Goal: Task Accomplishment & Management: Manage account settings

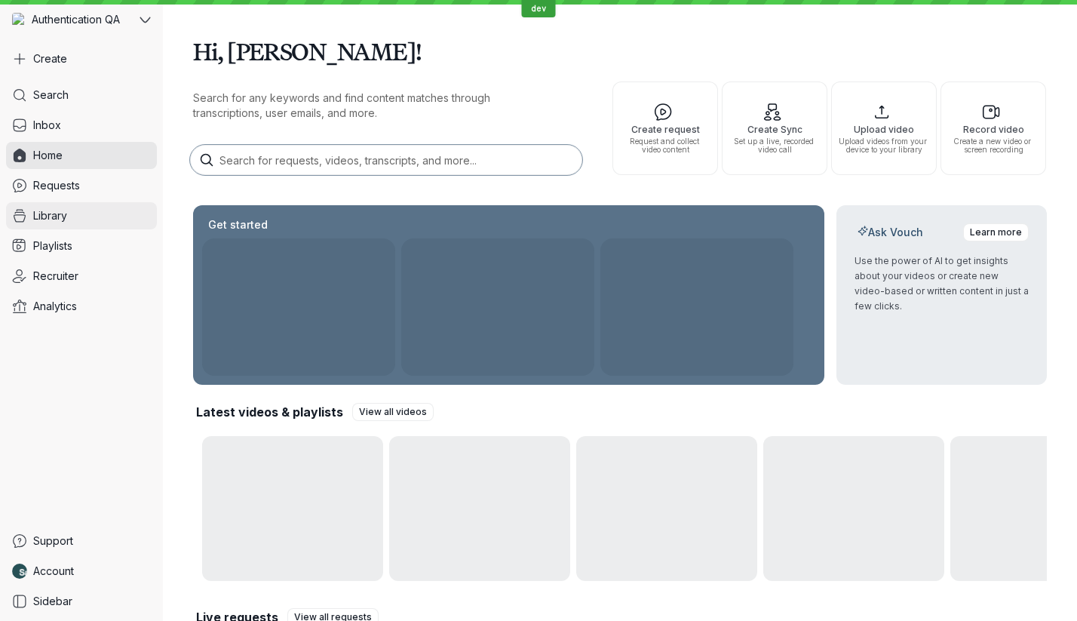
click at [61, 219] on span "Library" at bounding box center [50, 215] width 34 height 15
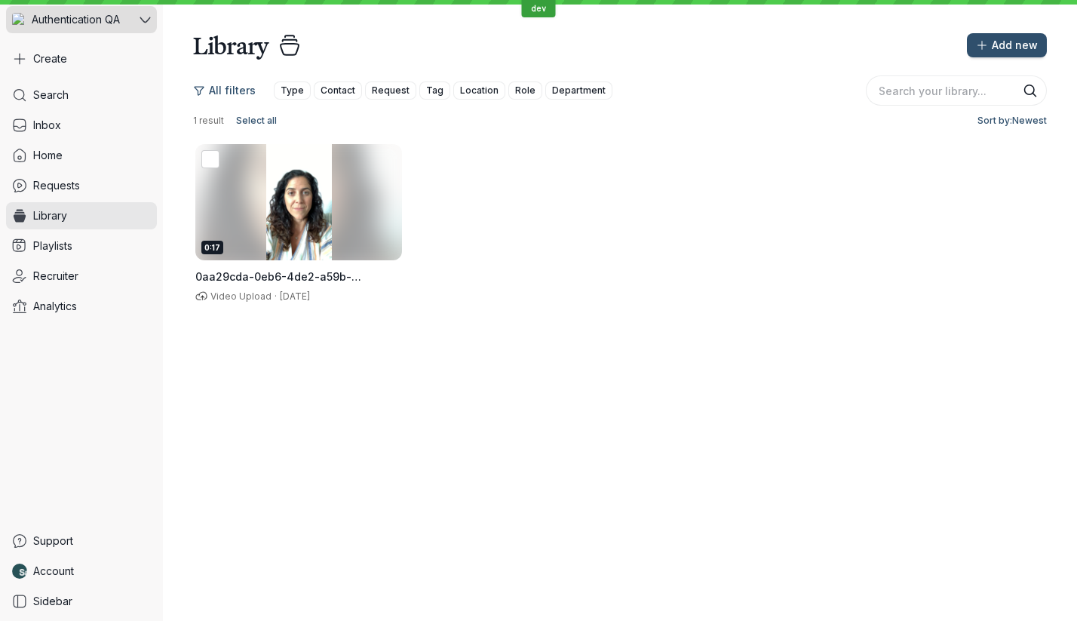
click at [106, 18] on span "Authentication QA" at bounding box center [76, 19] width 88 height 15
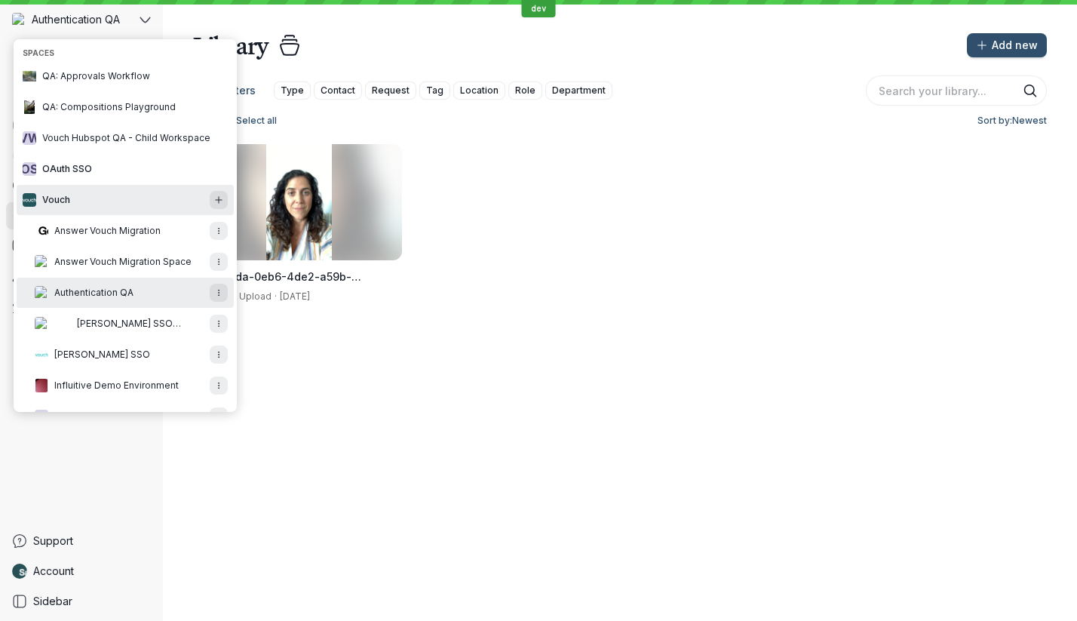
click at [109, 192] on button "Vouch" at bounding box center [125, 200] width 217 height 30
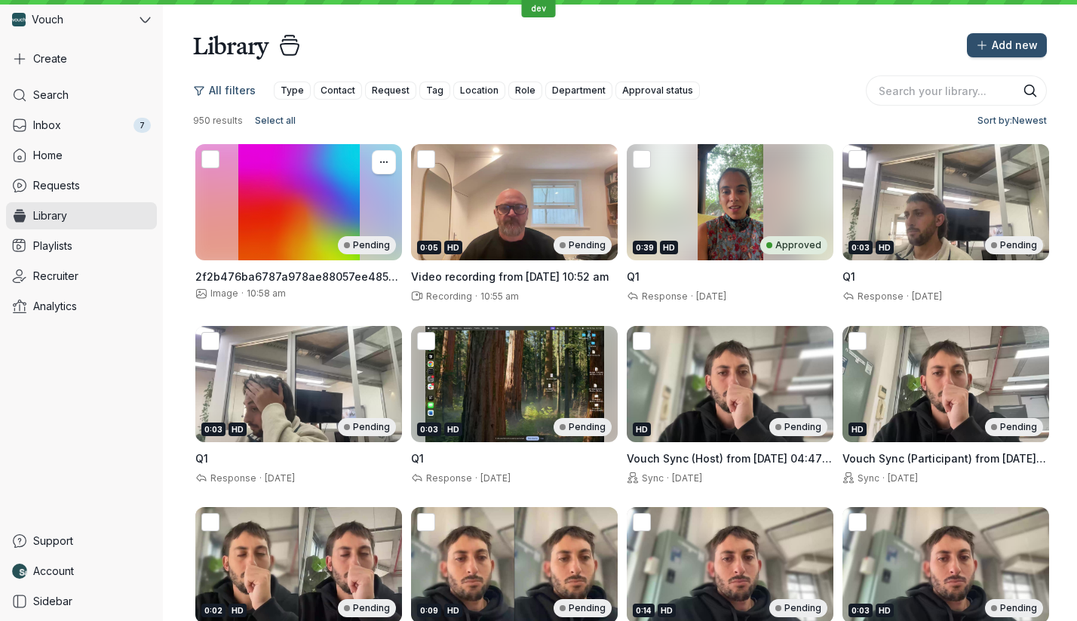
click at [320, 220] on div "Pending" at bounding box center [298, 202] width 207 height 116
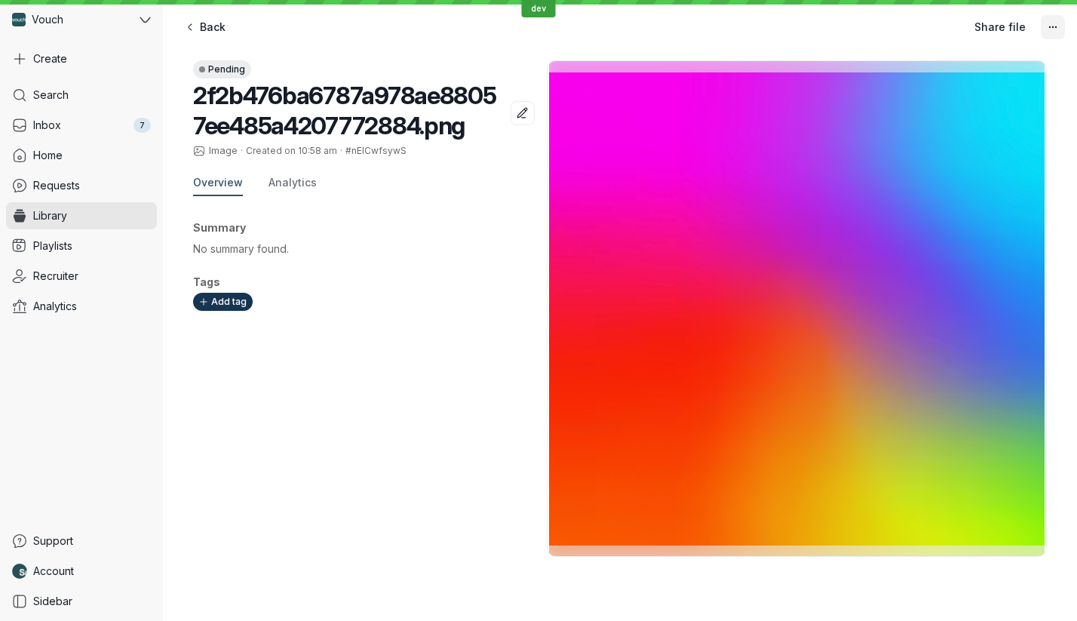
click at [1057, 32] on icon "More actions" at bounding box center [1053, 27] width 13 height 13
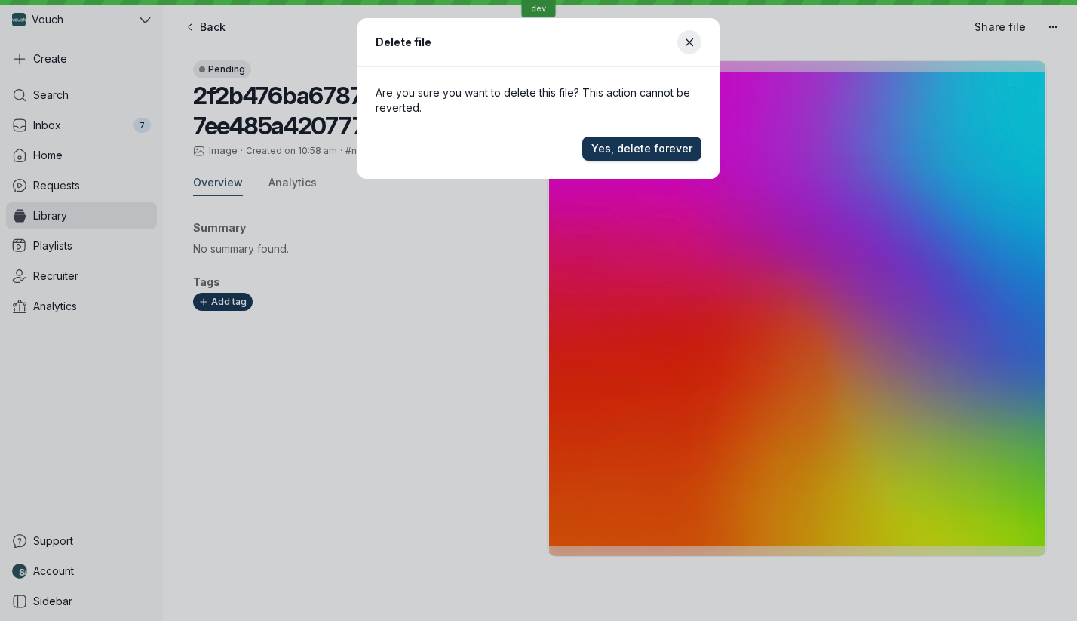
click at [666, 150] on span "Yes, delete forever" at bounding box center [641, 148] width 101 height 15
